Goal: Browse casually

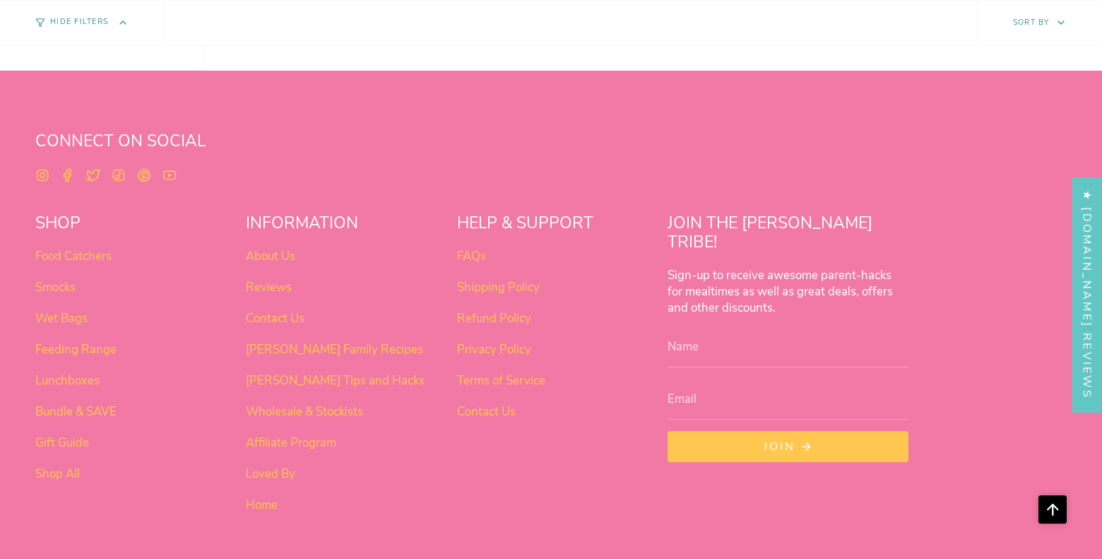
scroll to position [1136, 0]
